Goal: Information Seeking & Learning: Find specific fact

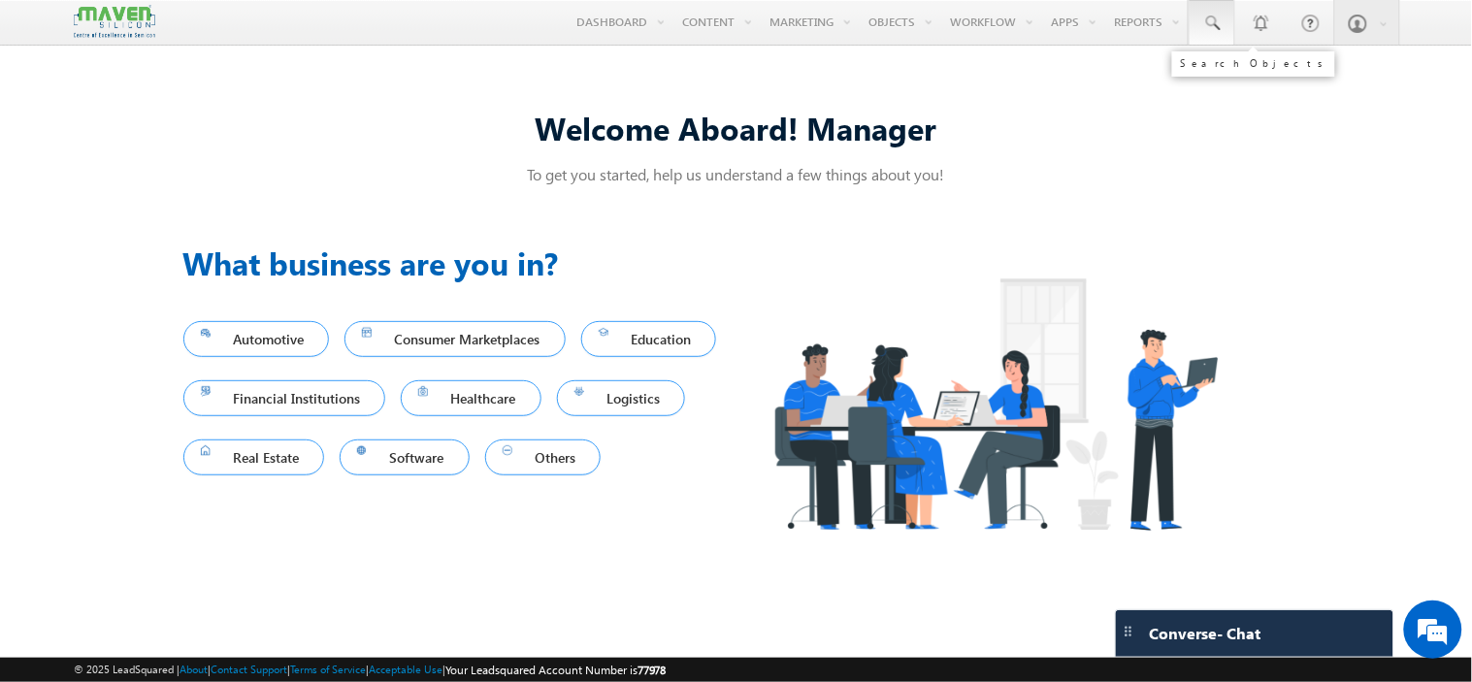
click at [1204, 27] on span at bounding box center [1211, 23] width 19 height 19
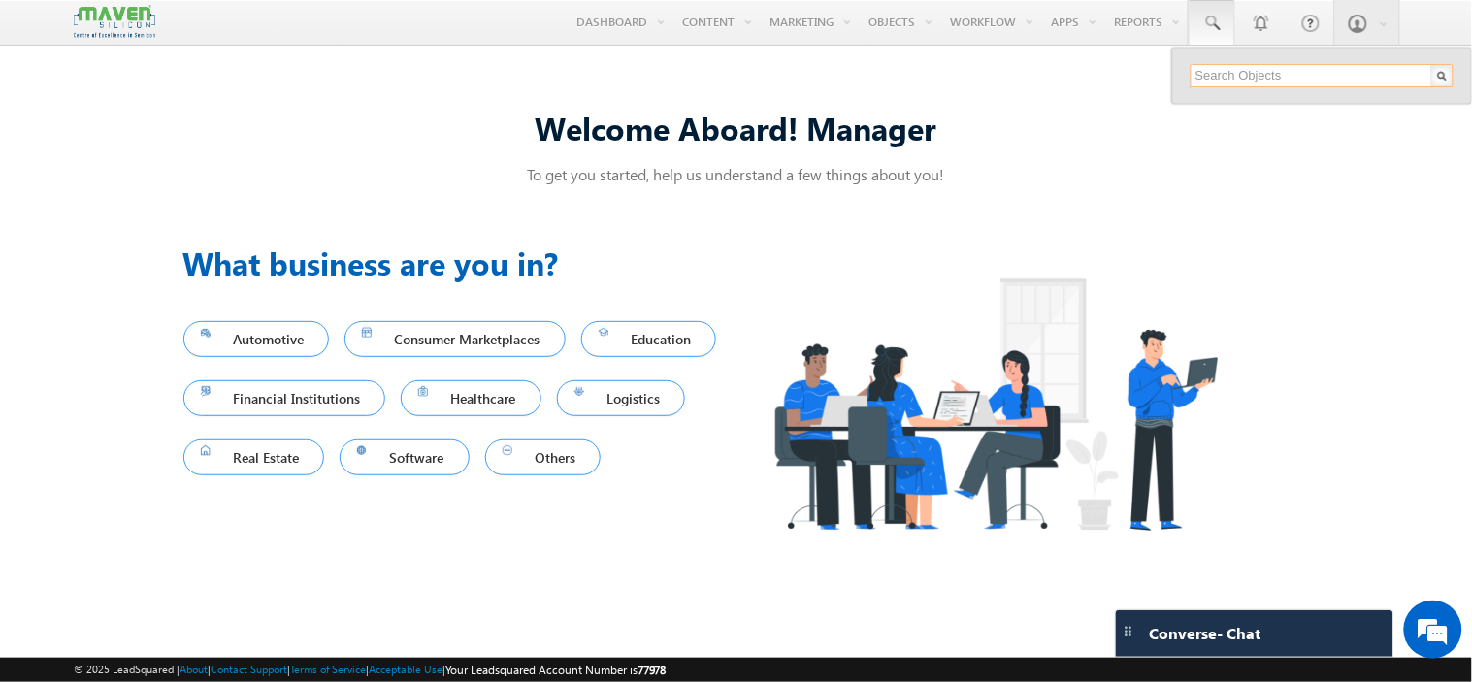
paste input "9019000768"
click at [1234, 82] on input "9019000768" at bounding box center [1321, 75] width 263 height 23
paste input "[EMAIL_ADDRESS][DOMAIN_NAME]"
click at [1211, 90] on div "No results found." at bounding box center [1321, 108] width 262 height 43
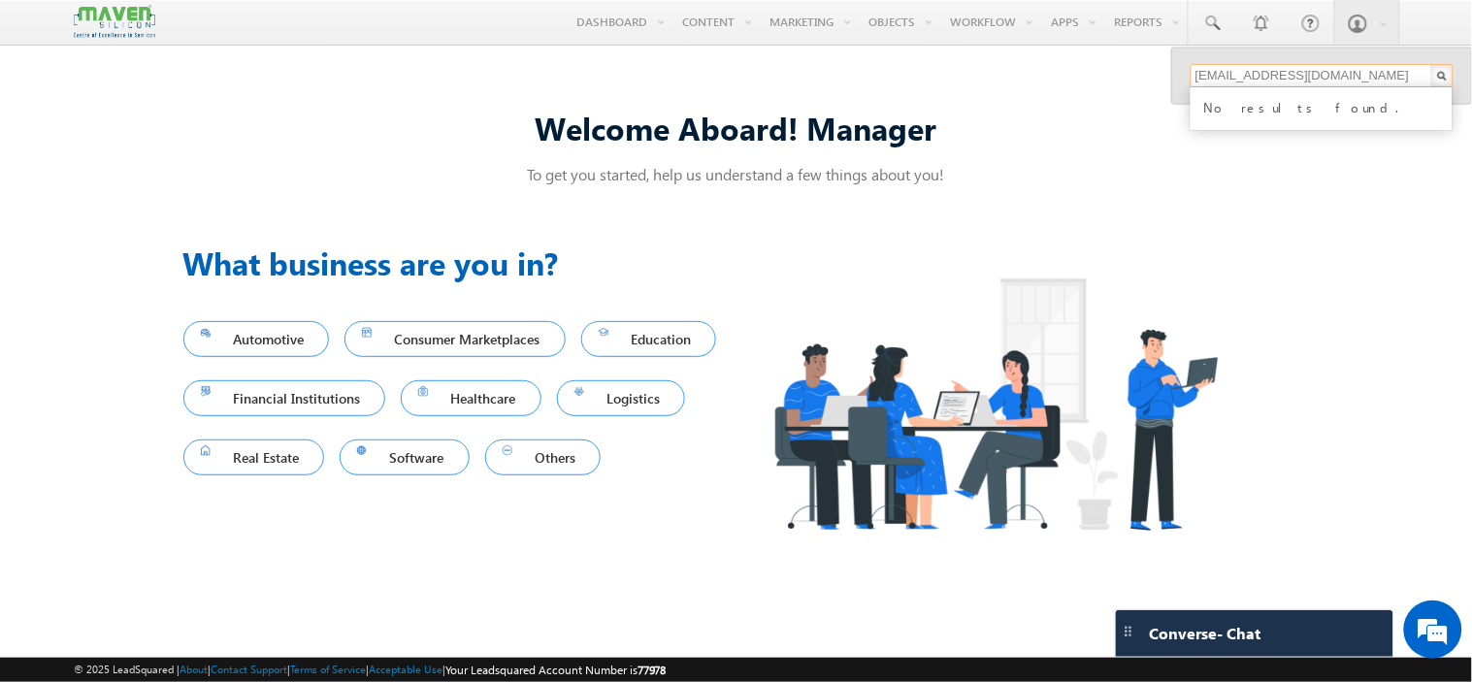
click at [1216, 71] on input "[EMAIL_ADDRESS][DOMAIN_NAME]" at bounding box center [1321, 75] width 263 height 23
paste input "rkthilak1@hot"
click at [1225, 75] on input "[EMAIL_ADDRESS][DOMAIN_NAME]" at bounding box center [1321, 75] width 263 height 23
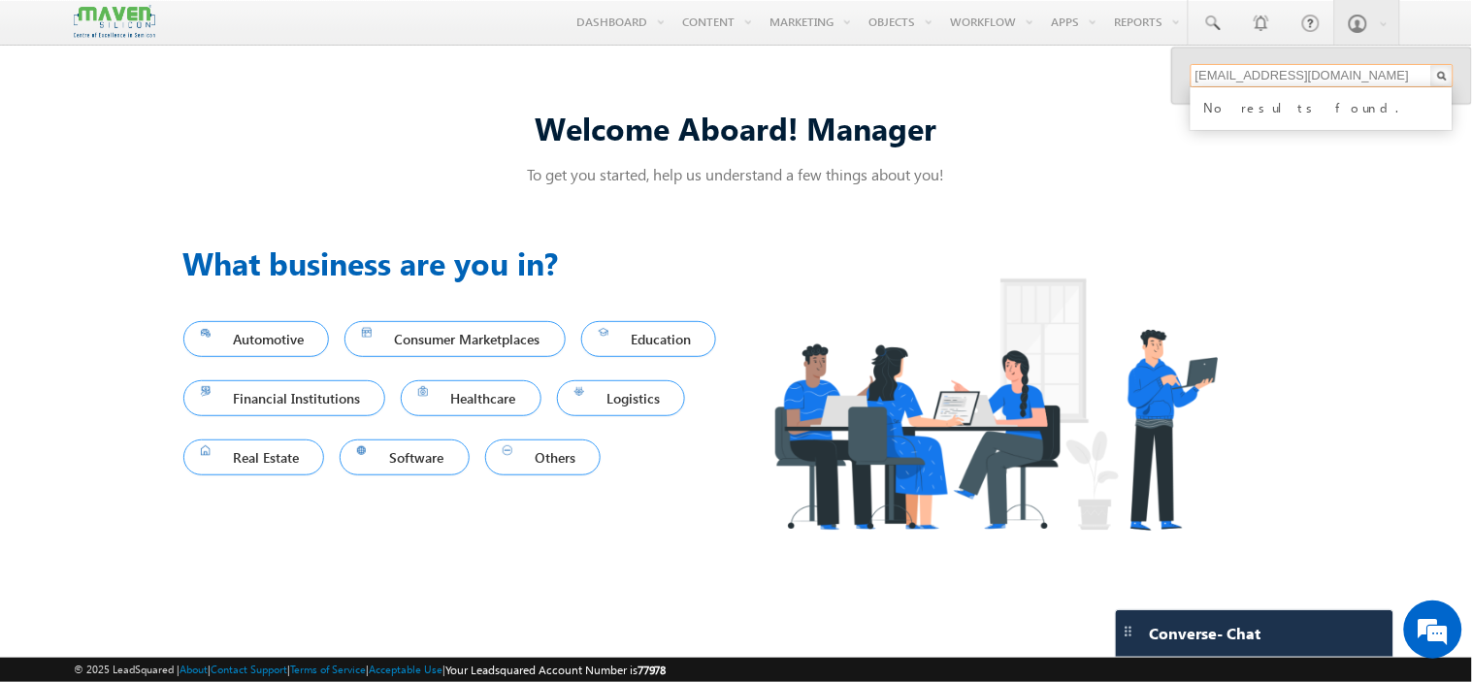
click at [1225, 75] on input "[EMAIL_ADDRESS][DOMAIN_NAME]" at bounding box center [1321, 75] width 263 height 23
paste input "nirupadichalawadiappu@g"
click at [1316, 78] on input "[EMAIL_ADDRESS][DOMAIN_NAME]" at bounding box center [1321, 75] width 263 height 23
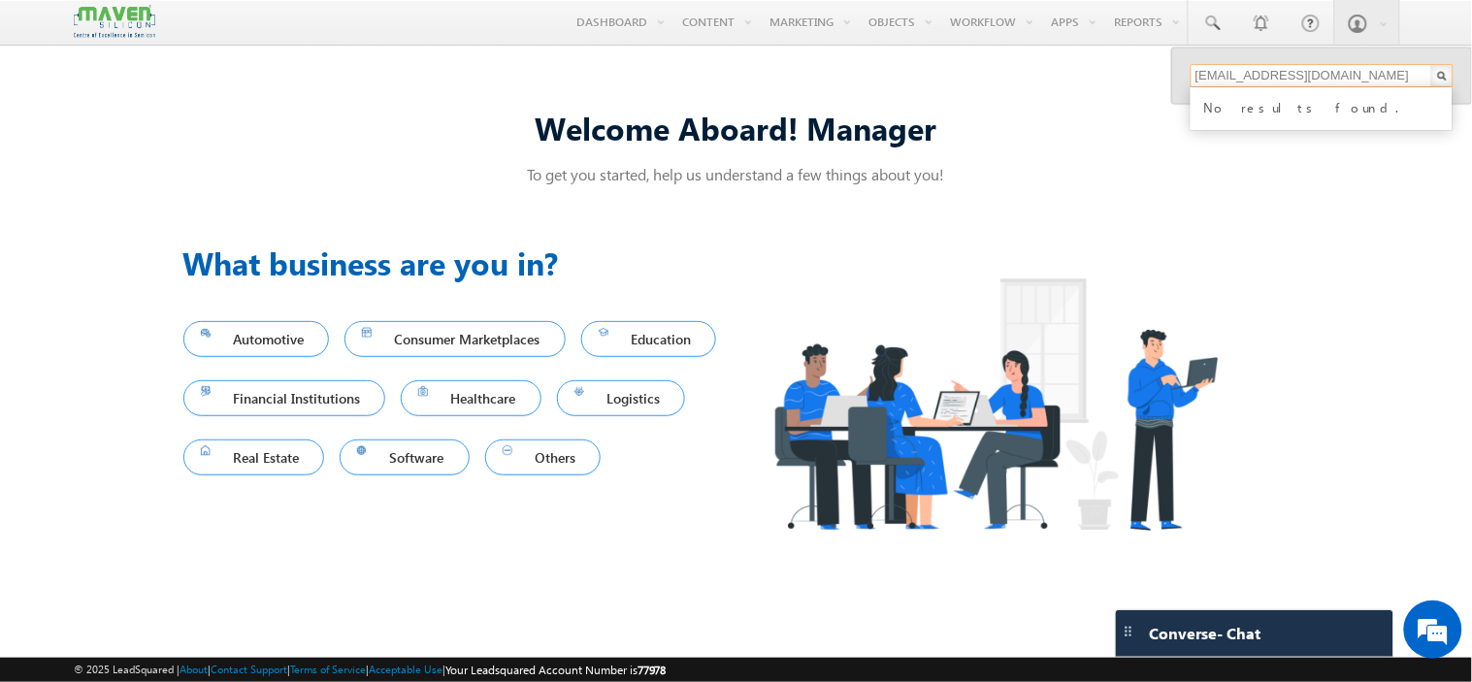
click at [1316, 78] on input "[EMAIL_ADDRESS][DOMAIN_NAME]" at bounding box center [1321, 75] width 263 height 23
paste input "9148451197"
click at [1282, 75] on input "9148451197" at bounding box center [1321, 75] width 263 height 23
paste input "989681700"
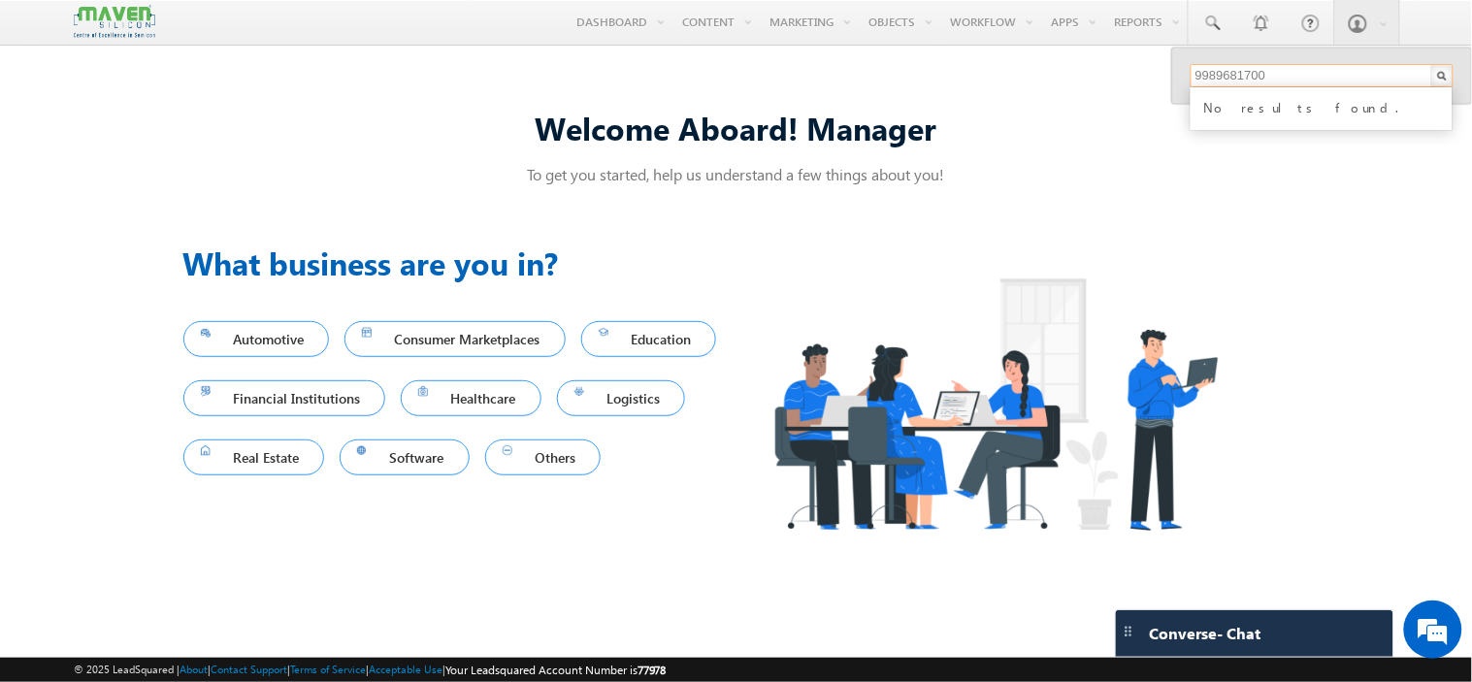
type input "9989681700"
click at [1271, 184] on p "To get you started, help us understand a few things about you!" at bounding box center [736, 174] width 1106 height 20
